Goal: Task Accomplishment & Management: Complete application form

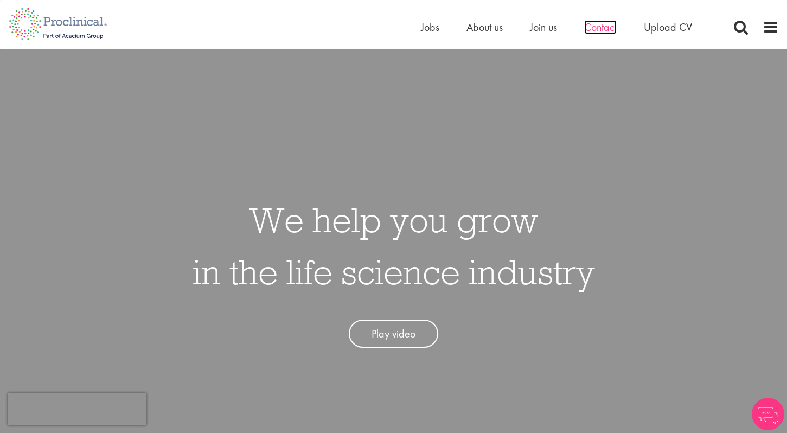
click at [608, 30] on span "Contact" at bounding box center [600, 27] width 33 height 14
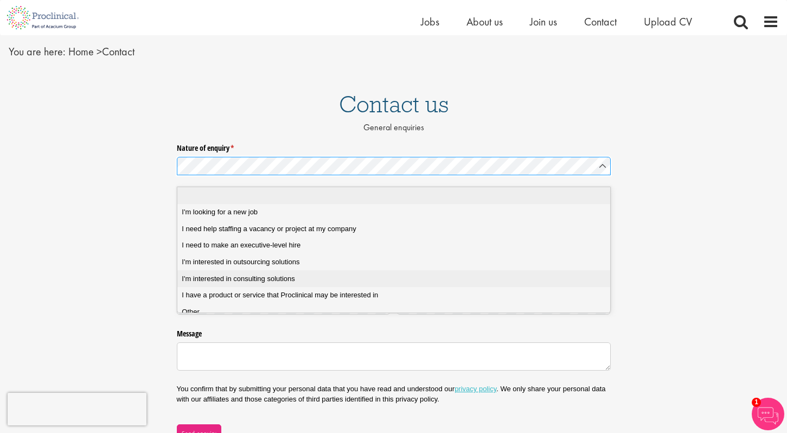
scroll to position [36, 0]
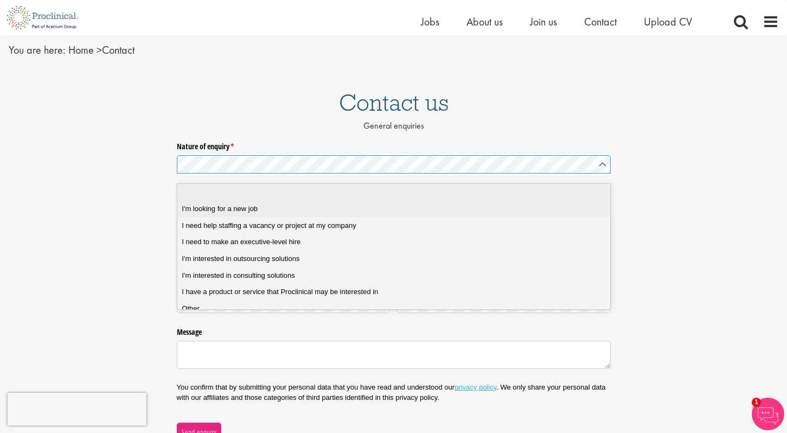
click at [281, 210] on div "I'm looking for a new job" at bounding box center [398, 209] width 432 height 10
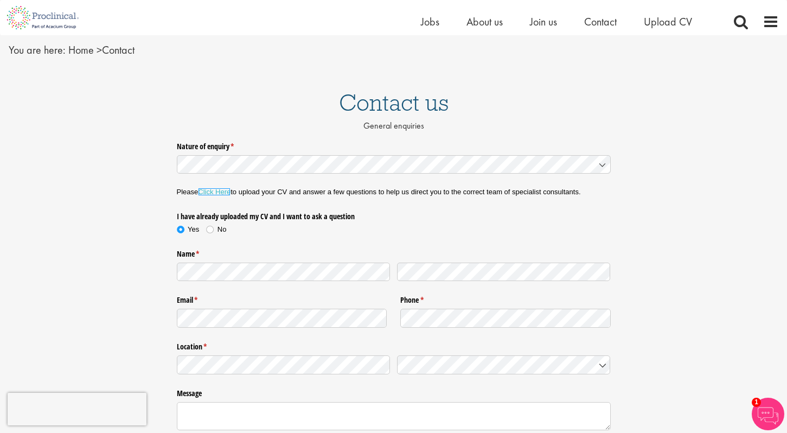
click at [225, 191] on link "Click Here" at bounding box center [214, 192] width 33 height 8
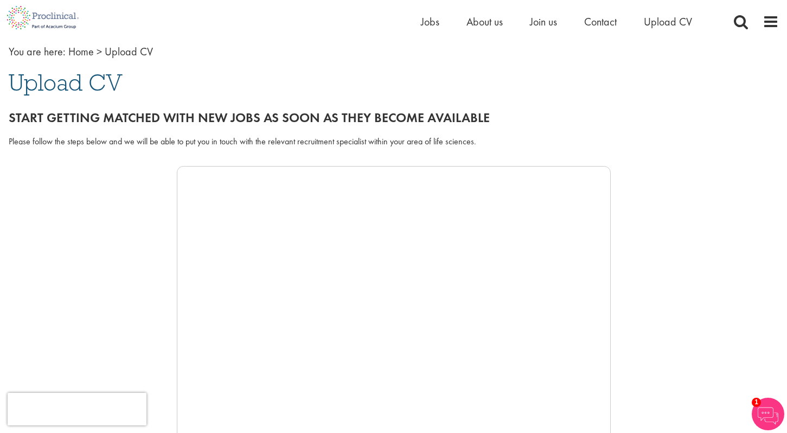
scroll to position [35, 0]
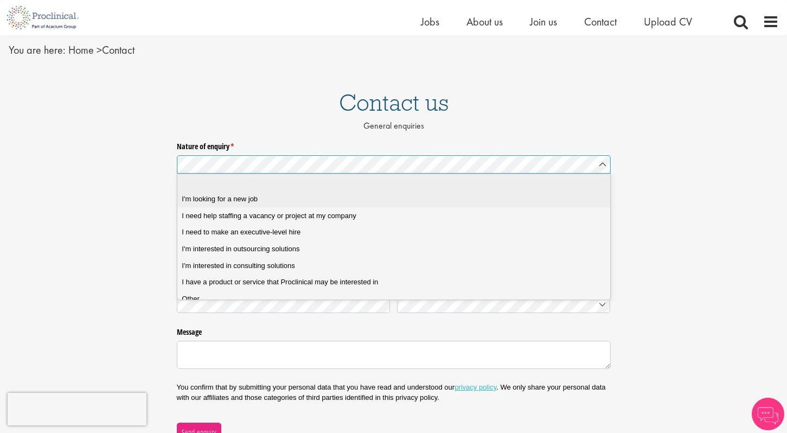
click at [277, 206] on job "I'm looking for a new job" at bounding box center [397, 199] width 441 height 17
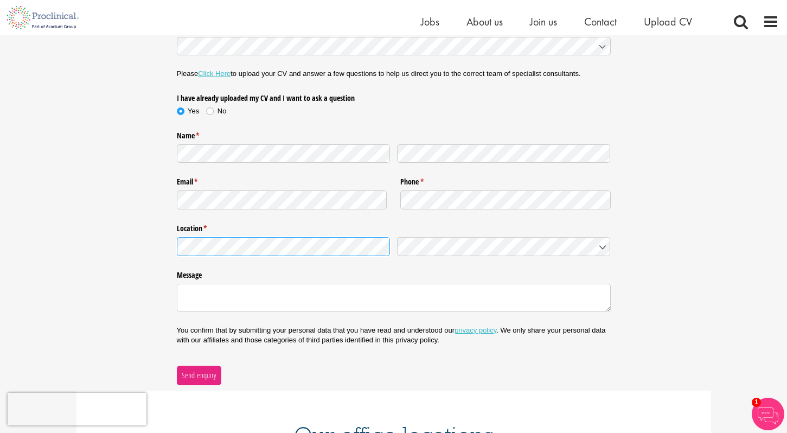
scroll to position [162, 0]
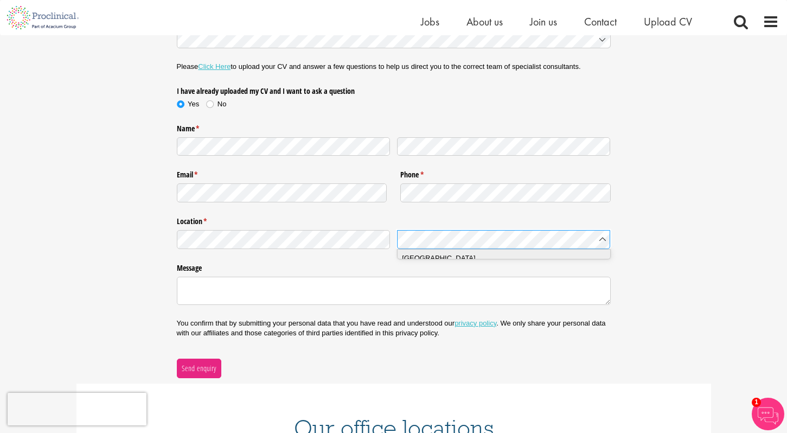
click at [513, 255] on div "Canada" at bounding box center [508, 258] width 212 height 11
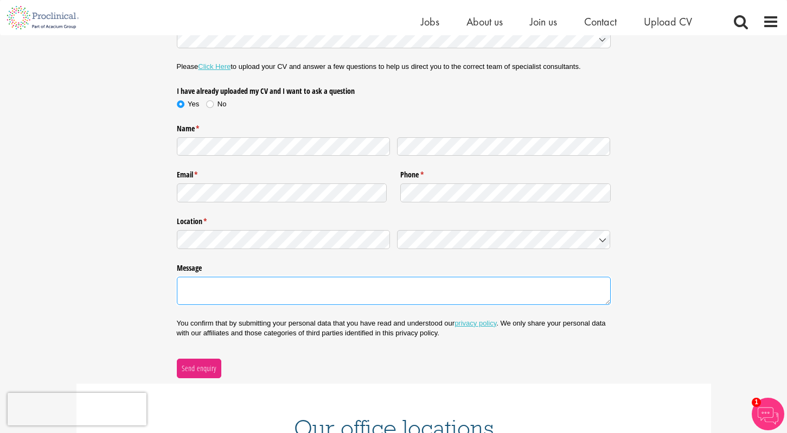
click at [421, 295] on textarea "Message" at bounding box center [394, 291] width 434 height 28
paste textarea "Proclinical Staffing"
drag, startPoint x: 261, startPoint y: 291, endPoint x: 120, endPoint y: 291, distance: 141.6
click at [120, 291] on div "Nature of enquiry * (required) Please Click Here to upload your CV and answer a…" at bounding box center [393, 195] width 787 height 366
type textarea "P"
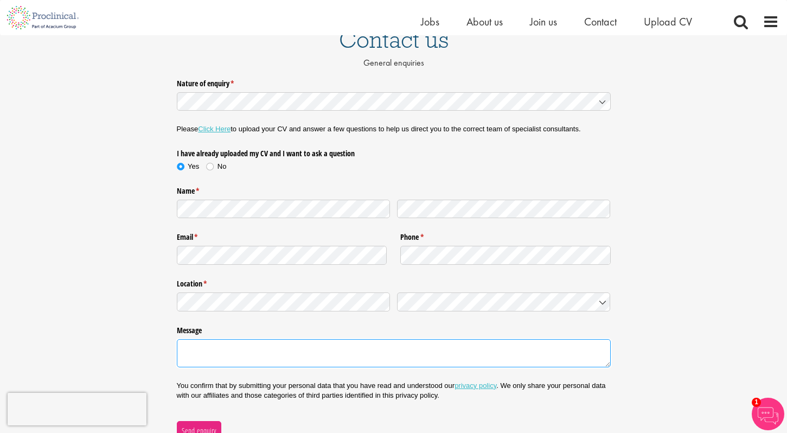
scroll to position [98, 0]
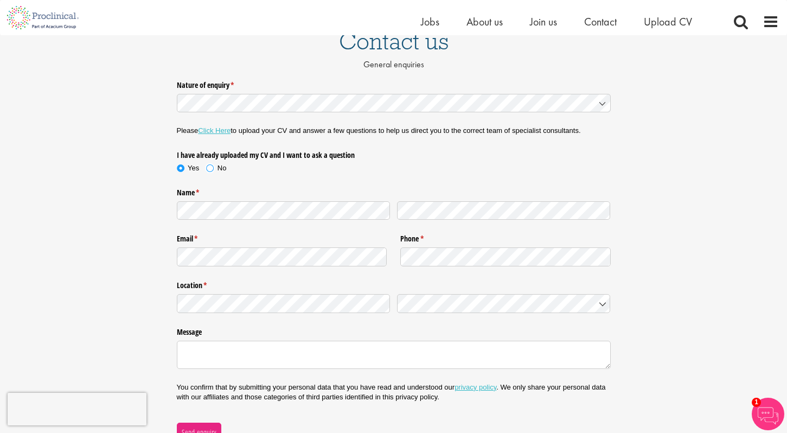
click at [210, 168] on span at bounding box center [209, 168] width 11 height 11
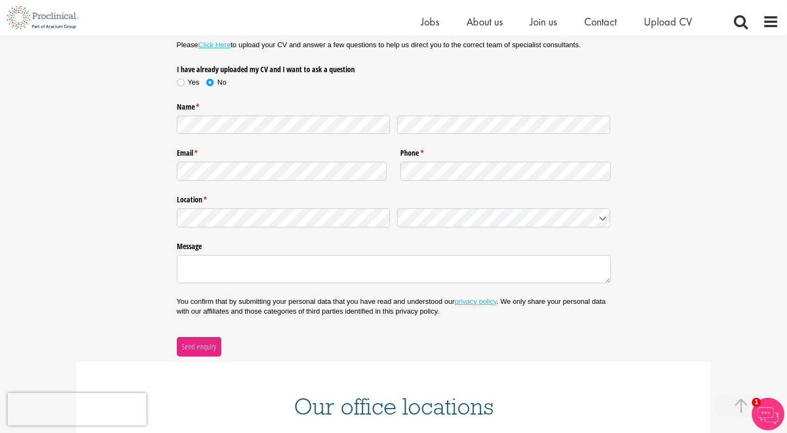
scroll to position [186, 0]
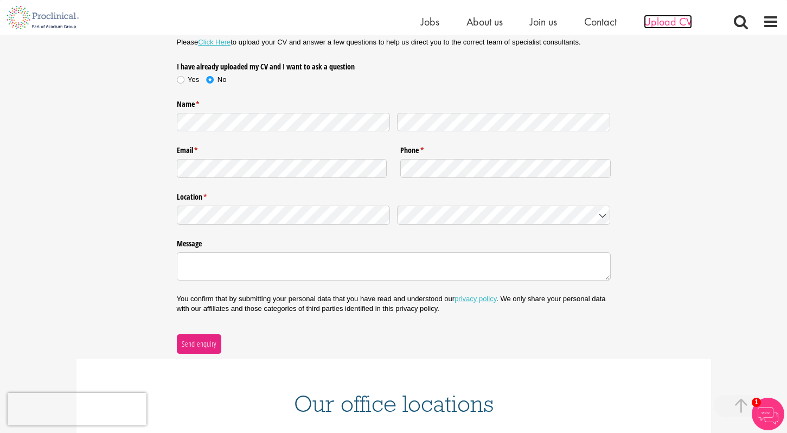
click at [679, 23] on span "Upload CV" at bounding box center [668, 22] width 48 height 14
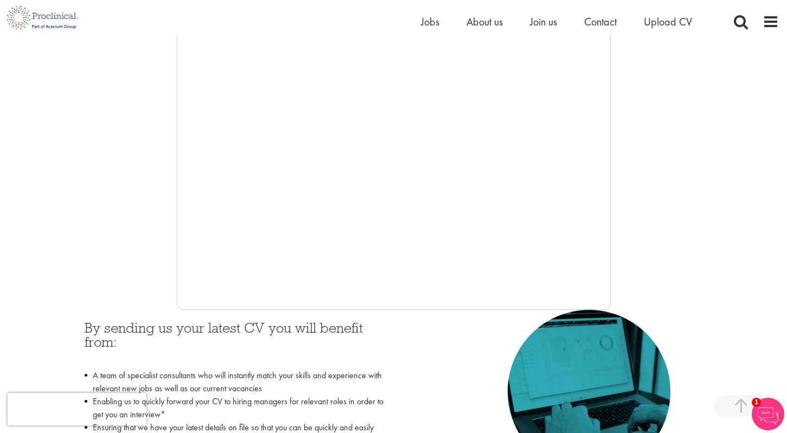
scroll to position [247, 0]
